Goal: Find specific page/section

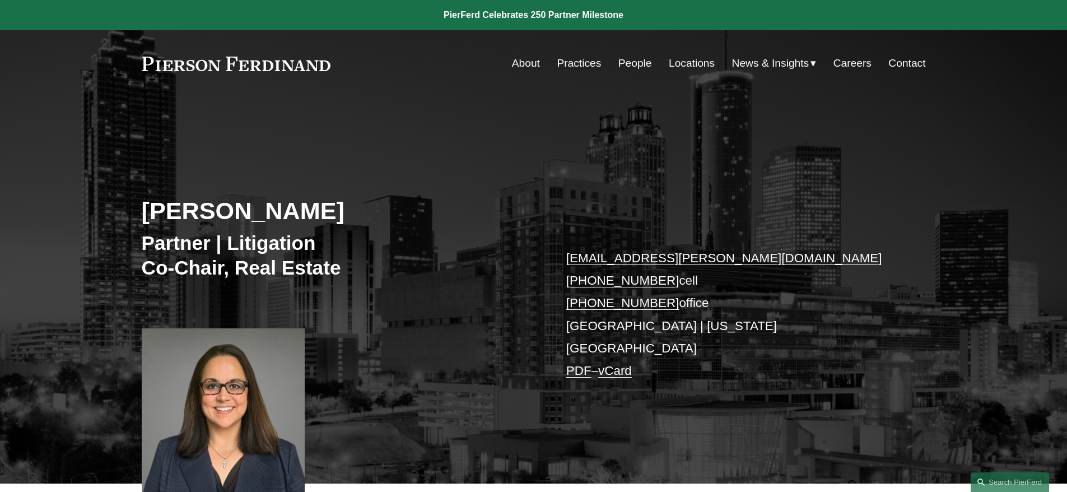
click at [697, 63] on link "Locations" at bounding box center [692, 63] width 46 height 21
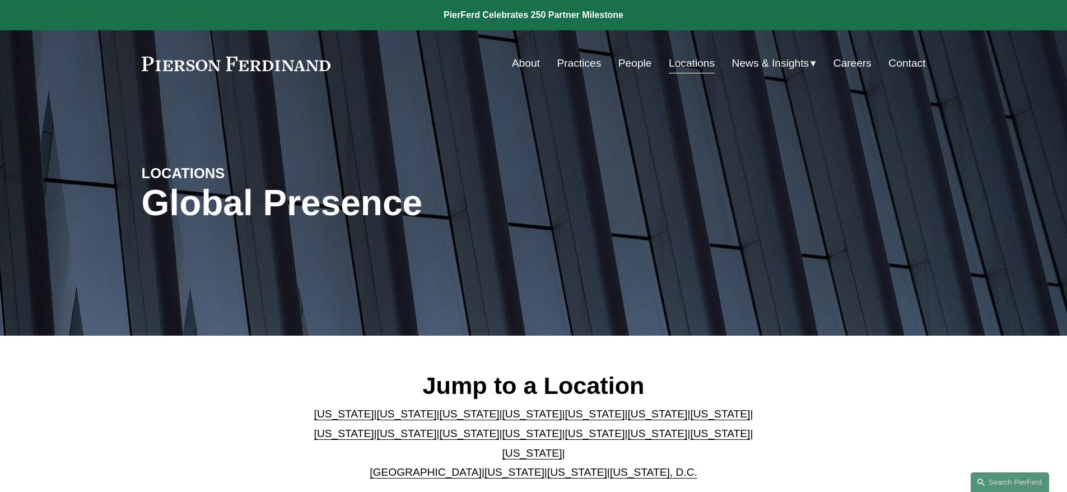
click at [384, 419] on link "[US_STATE]" at bounding box center [407, 414] width 60 height 12
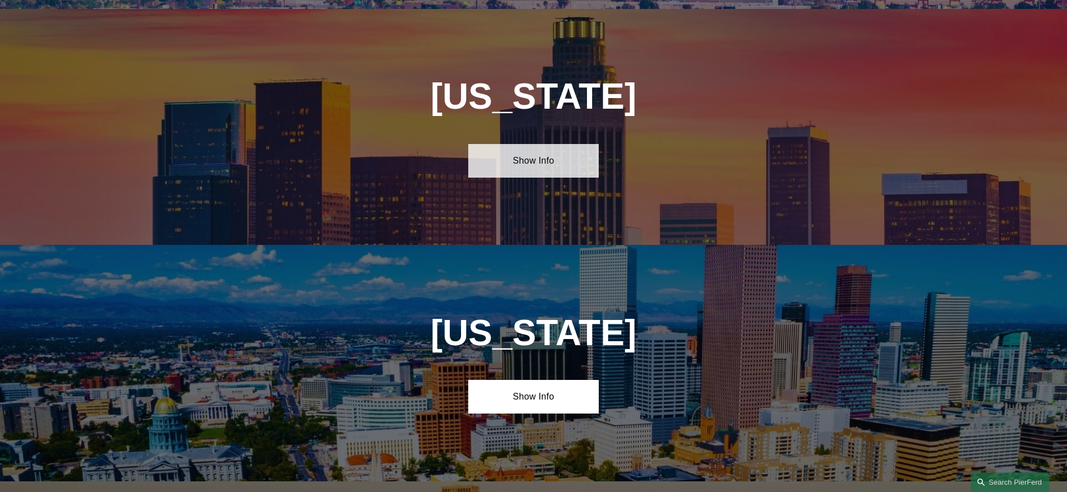
click at [521, 160] on link "Show Info" at bounding box center [533, 161] width 130 height 34
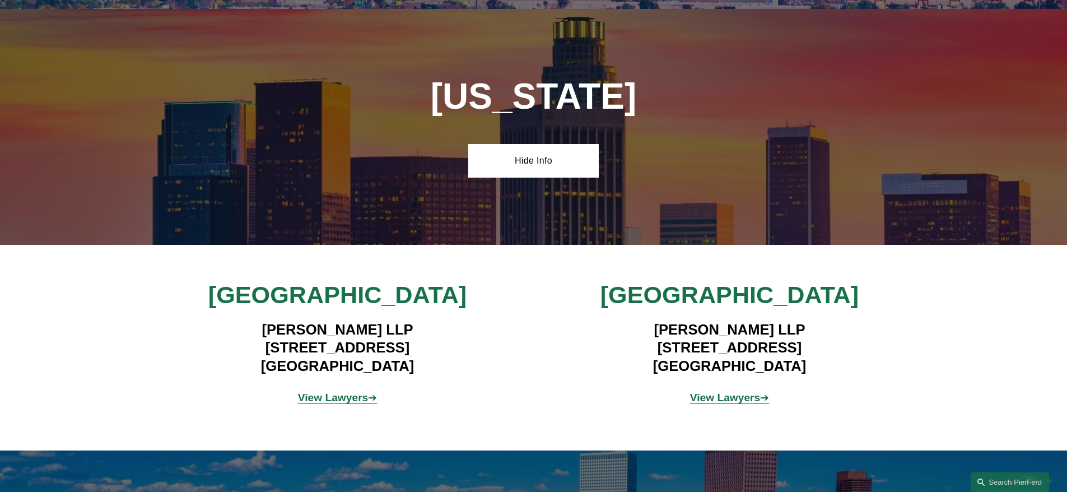
click at [702, 398] on p "View Lawyers ➔" at bounding box center [729, 398] width 261 height 20
click at [705, 391] on strong "View Lawyers" at bounding box center [725, 397] width 71 height 12
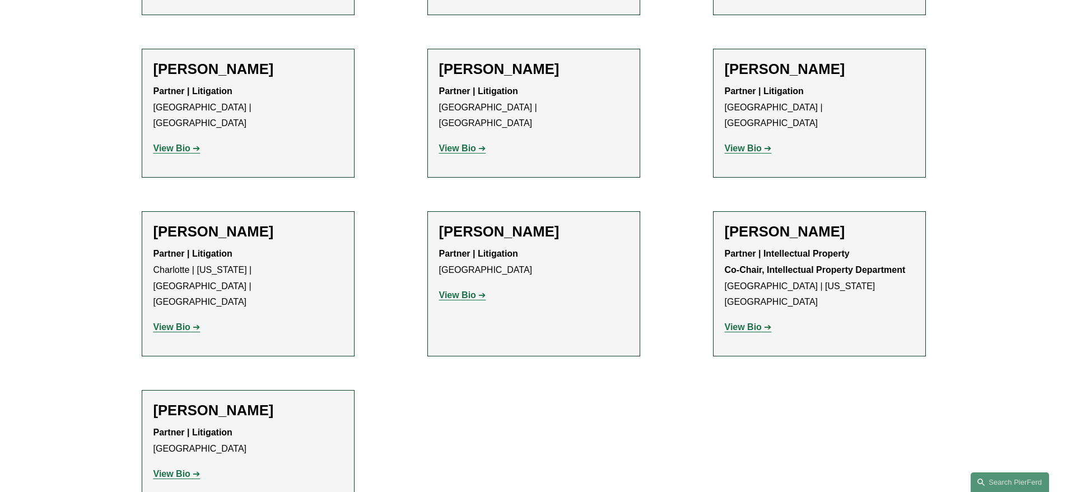
scroll to position [1036, 0]
